Goal: Task Accomplishment & Management: Complete application form

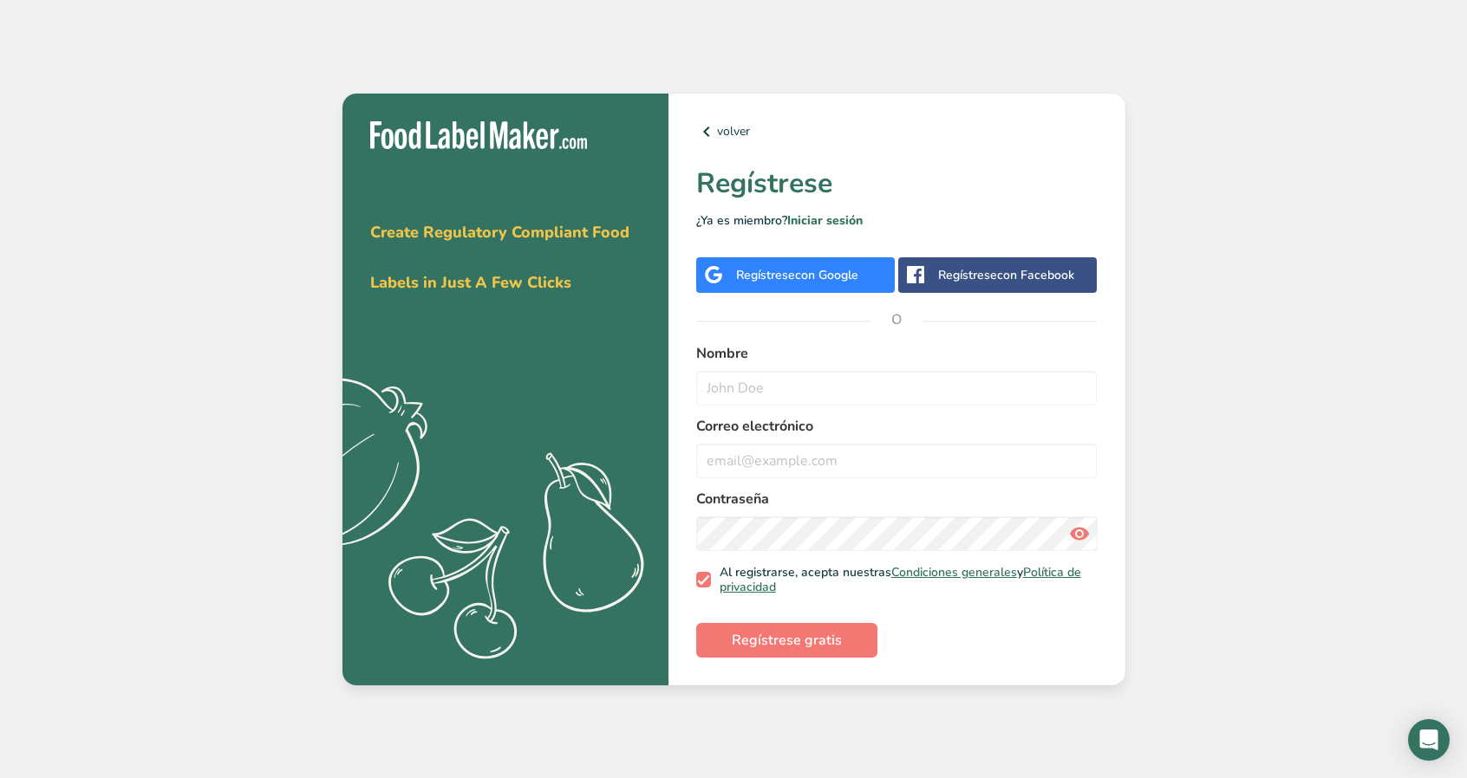
click at [778, 261] on div "Regístrese con Google" at bounding box center [795, 275] width 199 height 36
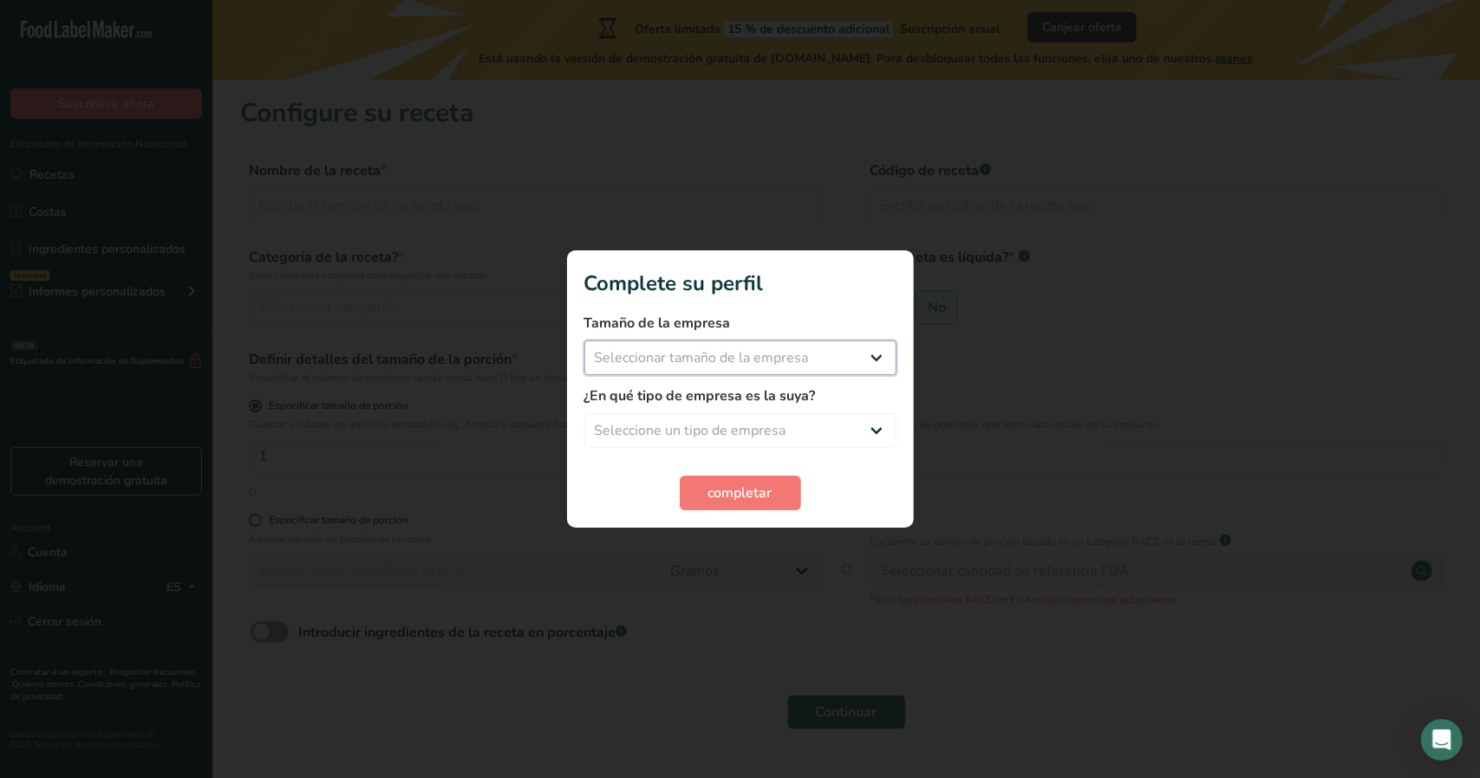
click at [744, 358] on select "Seleccionar tamaño de la empresa Menos de 10 empleados De 10 a 50 empleados De …" at bounding box center [740, 358] width 312 height 35
select select "1"
click at [584, 341] on select "Seleccionar tamaño de la empresa Menos de 10 empleados De 10 a 50 empleados De …" at bounding box center [740, 358] width 312 height 35
click at [706, 427] on select "Seleccione un tipo de empresa Fabricante de alimentos envasados Restaurante y c…" at bounding box center [740, 430] width 312 height 35
select select "5"
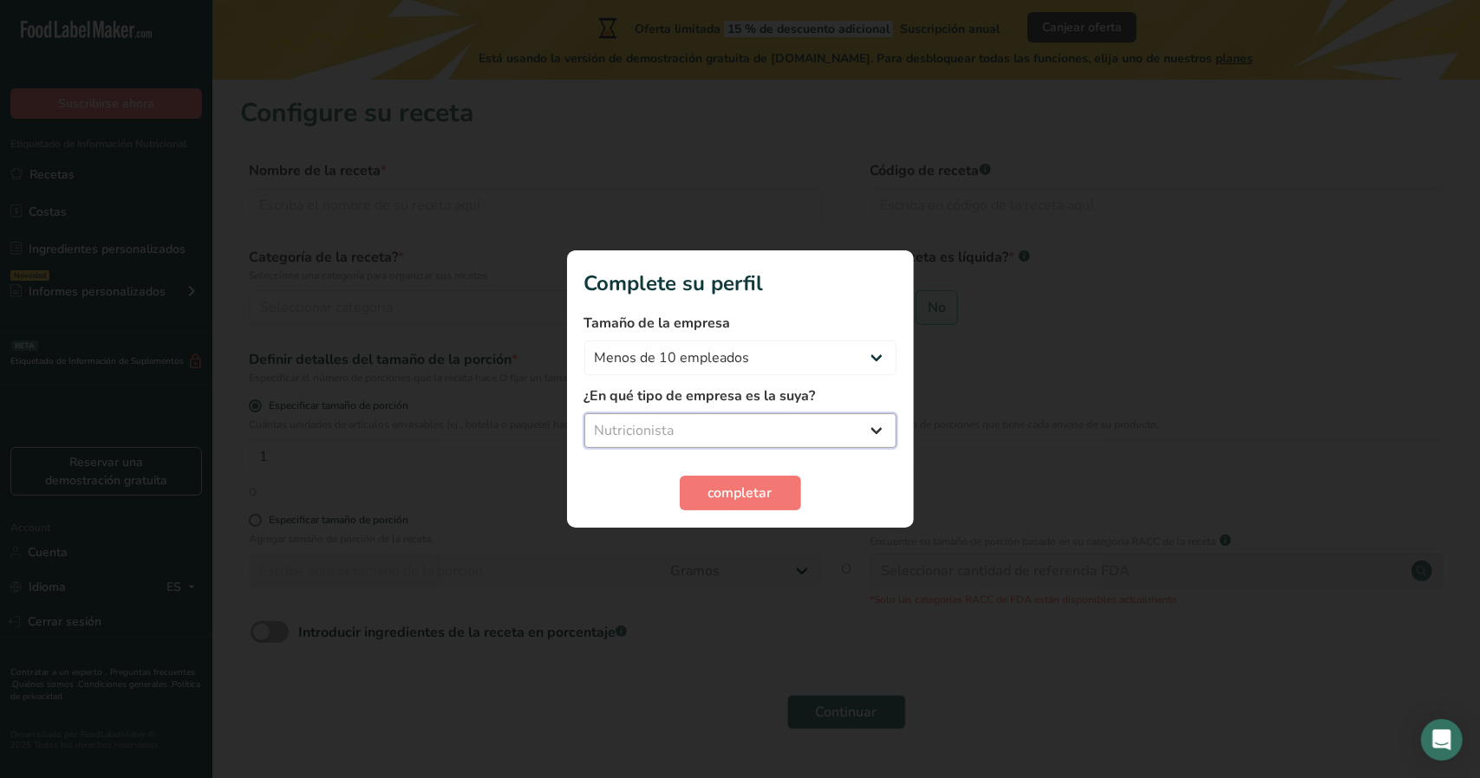
click at [584, 413] on select "Seleccione un tipo de empresa Fabricante de alimentos envasados Restaurante y c…" at bounding box center [740, 430] width 312 height 35
click at [731, 498] on span "completar" at bounding box center [740, 493] width 64 height 21
